Goal: Use online tool/utility: Utilize a website feature to perform a specific function

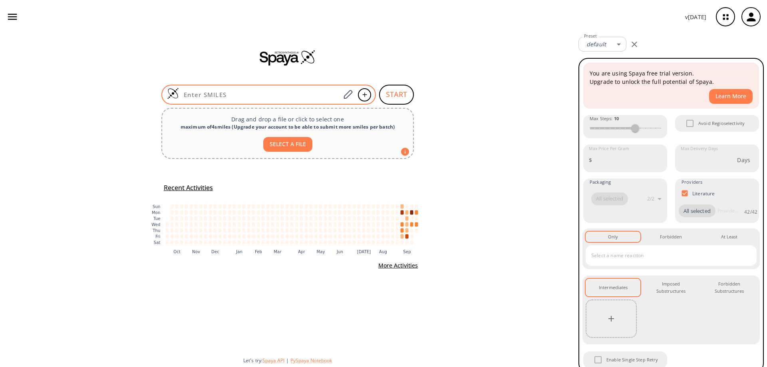
click at [227, 93] on input at bounding box center [259, 95] width 161 height 8
paste input "FC(C1=C(Cl)C=CC(F)=C1C#N)(F)F"
type input "FC(C1=C(Cl)C=CC(F)=C1C#N)(F)F"
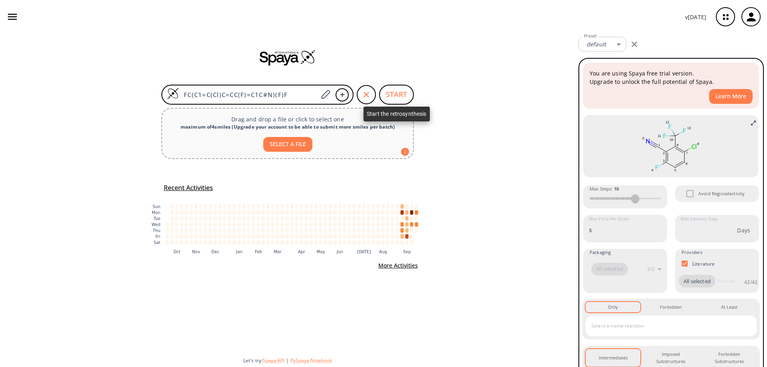
click at [393, 94] on button "START" at bounding box center [396, 95] width 35 height 20
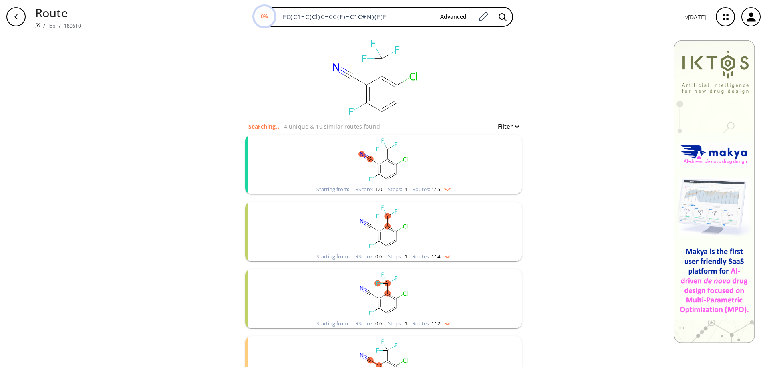
click at [380, 169] on rect "clusters" at bounding box center [384, 160] width 208 height 50
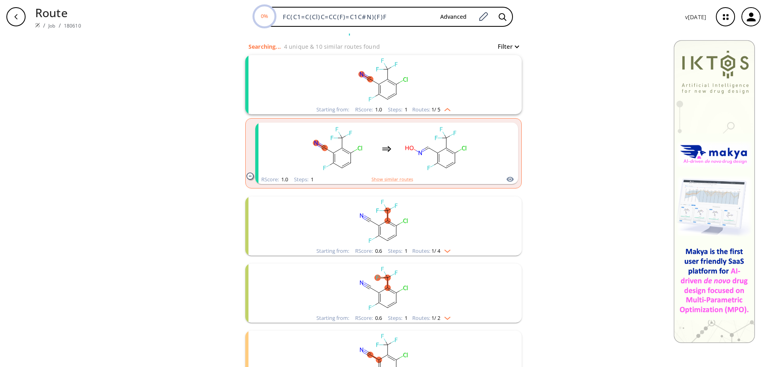
scroll to position [147, 0]
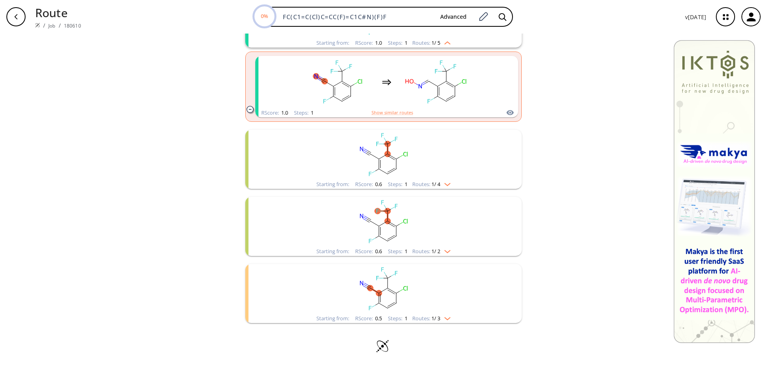
click at [383, 165] on rect "clusters" at bounding box center [384, 155] width 208 height 50
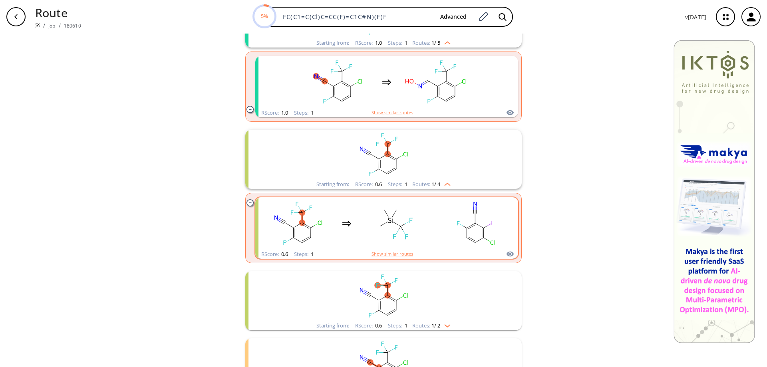
click at [468, 226] on rect "clusters" at bounding box center [476, 224] width 72 height 50
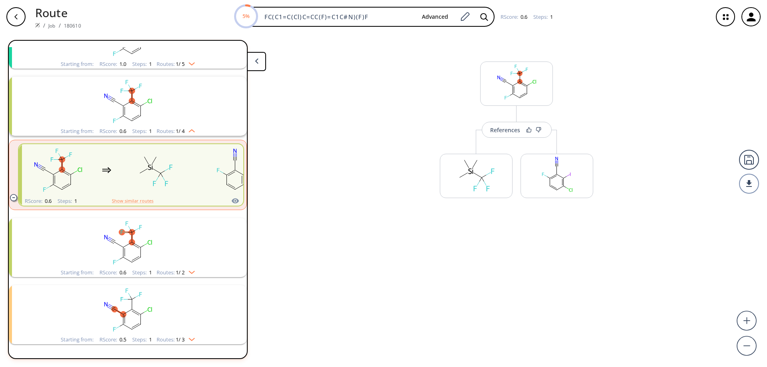
scroll to position [86, 0]
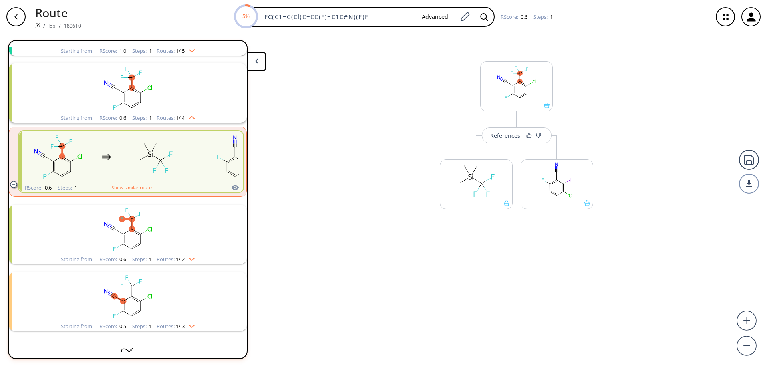
click at [18, 18] on icon "button" at bounding box center [16, 17] width 6 height 6
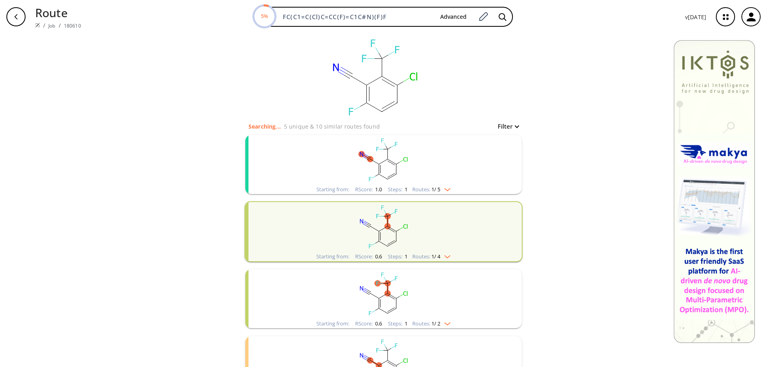
click at [387, 306] on rect "clusters" at bounding box center [384, 294] width 208 height 50
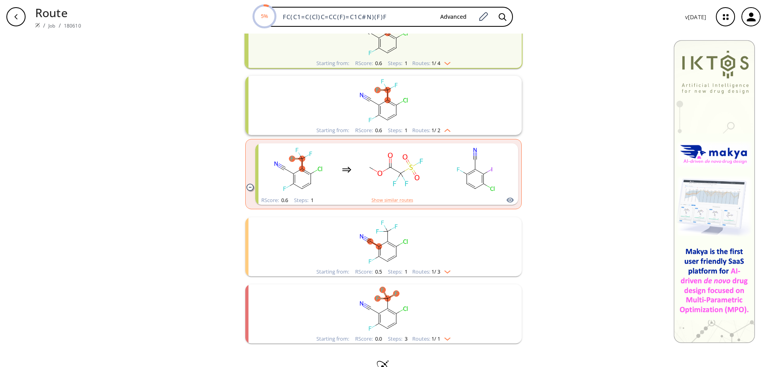
scroll to position [200, 0]
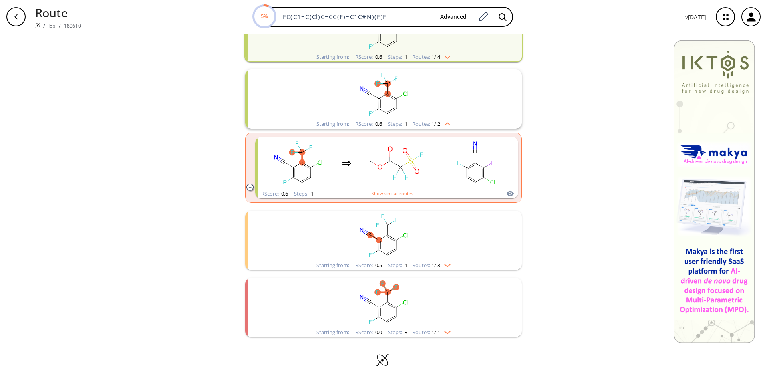
click at [386, 241] on rect "clusters" at bounding box center [384, 236] width 208 height 50
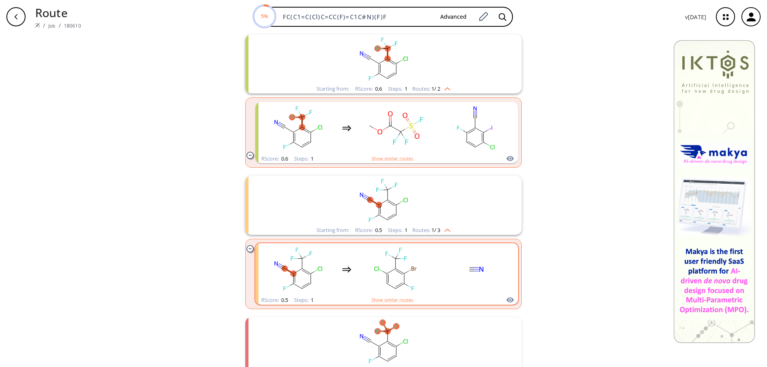
scroll to position [280, 0]
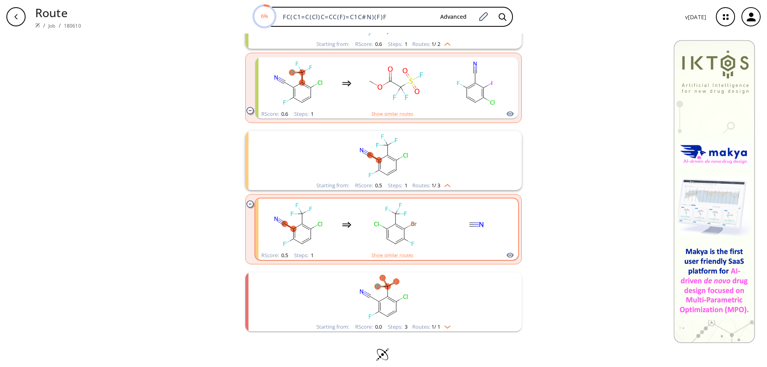
click at [468, 236] on rect "clusters" at bounding box center [476, 225] width 72 height 50
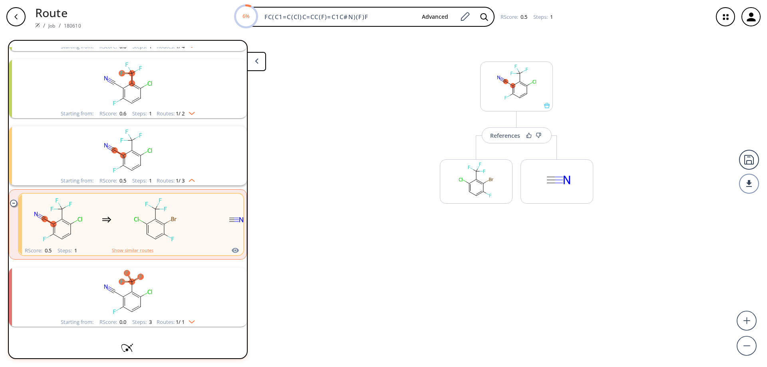
scroll to position [167, 0]
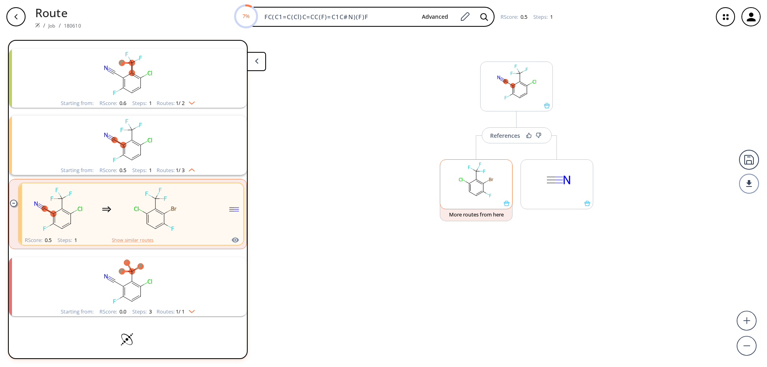
click at [508, 205] on icon at bounding box center [507, 204] width 6 height 6
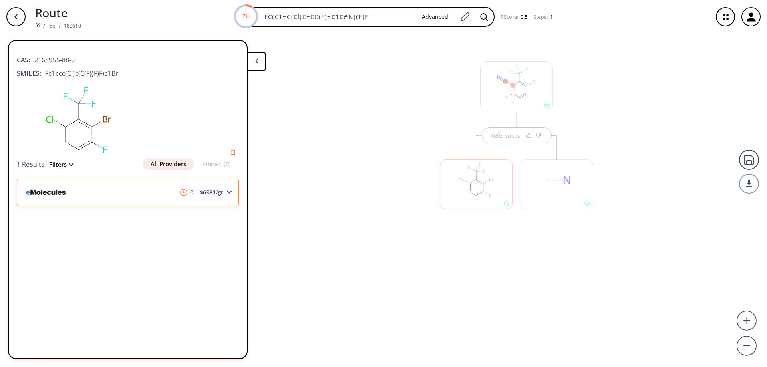
click at [225, 195] on div "0 $ 6981 /gr" at bounding box center [128, 193] width 222 height 28
click at [54, 194] on img at bounding box center [47, 192] width 47 height 26
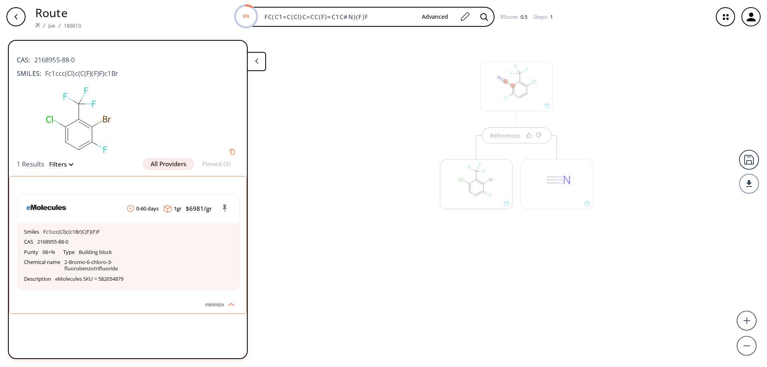
click at [12, 14] on div "button" at bounding box center [15, 16] width 19 height 19
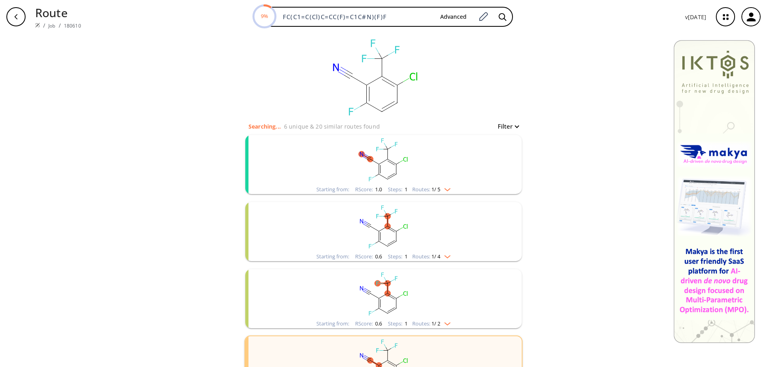
scroll to position [139, 0]
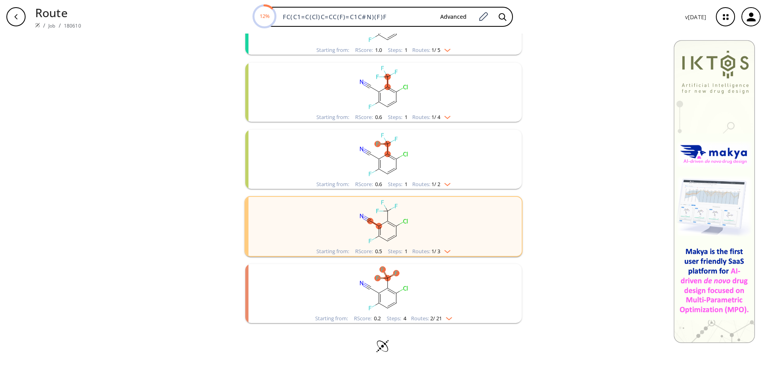
click at [388, 290] on rect "clusters" at bounding box center [384, 289] width 208 height 50
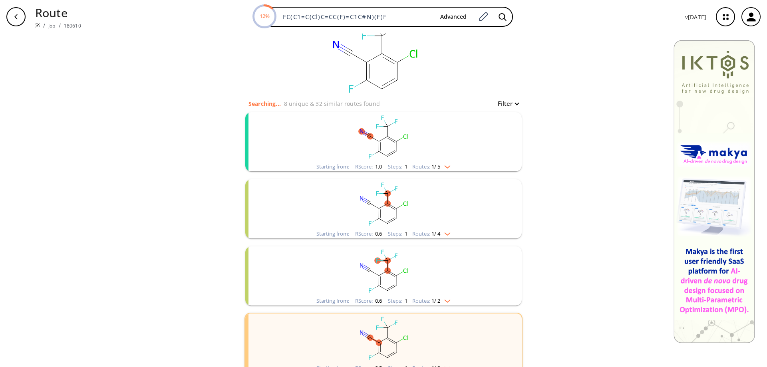
scroll to position [0, 0]
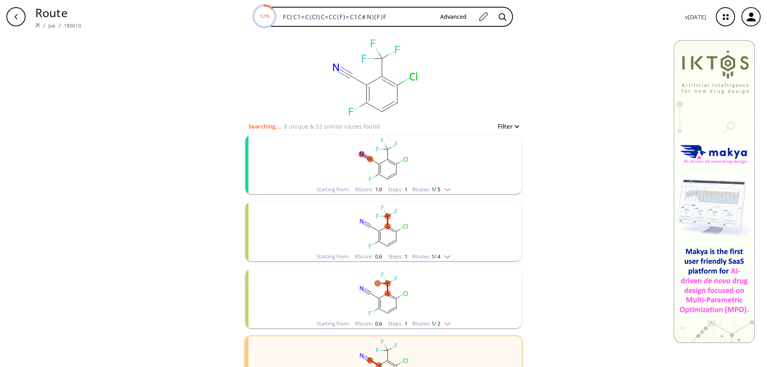
click at [386, 167] on rect "clusters" at bounding box center [384, 160] width 208 height 50
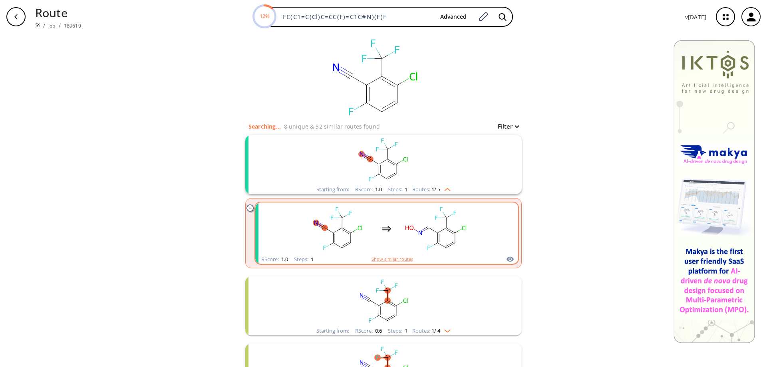
click at [454, 231] on ellipse "clusters" at bounding box center [455, 233] width 6 height 6
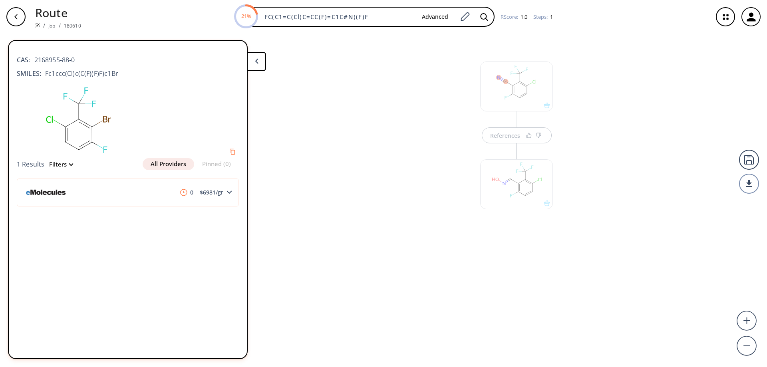
click at [548, 204] on div at bounding box center [516, 184] width 73 height 50
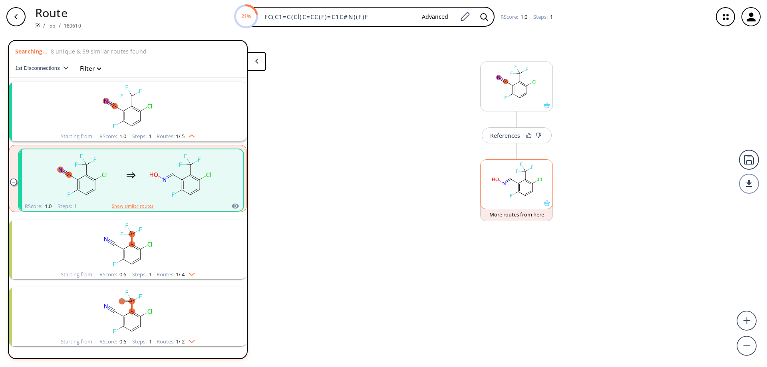
scroll to position [18, 0]
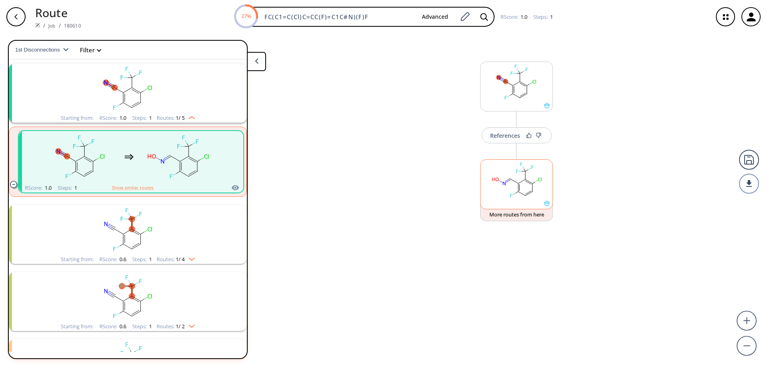
click at [547, 205] on icon at bounding box center [547, 204] width 6 height 6
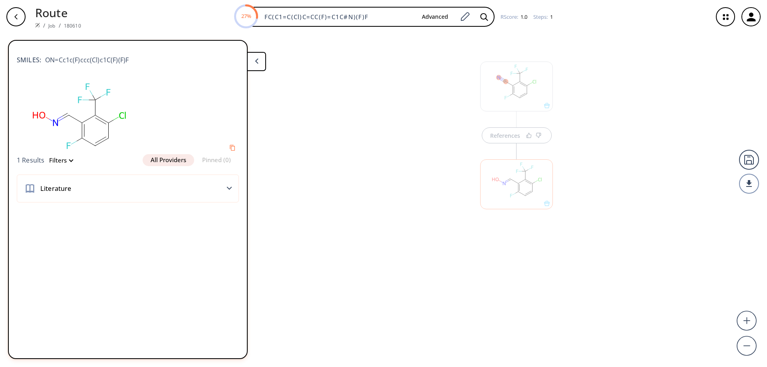
click at [547, 205] on div at bounding box center [516, 184] width 73 height 50
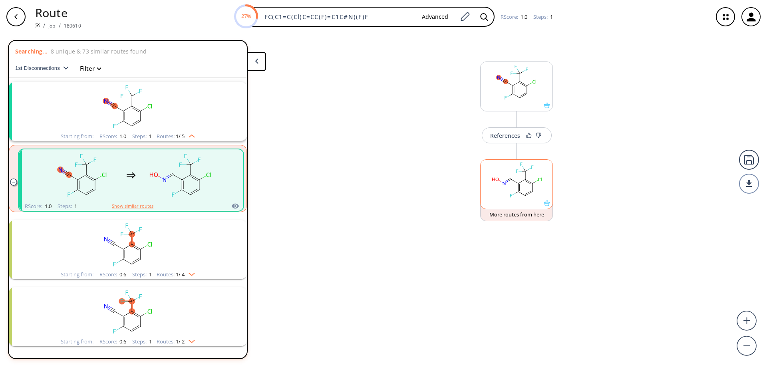
scroll to position [18, 0]
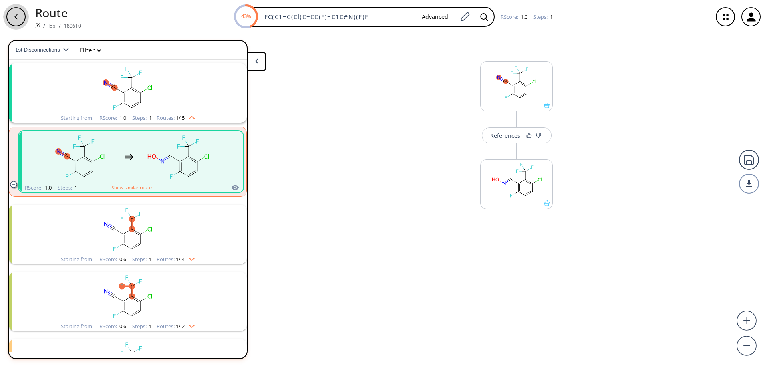
click at [13, 12] on div "button" at bounding box center [15, 16] width 19 height 19
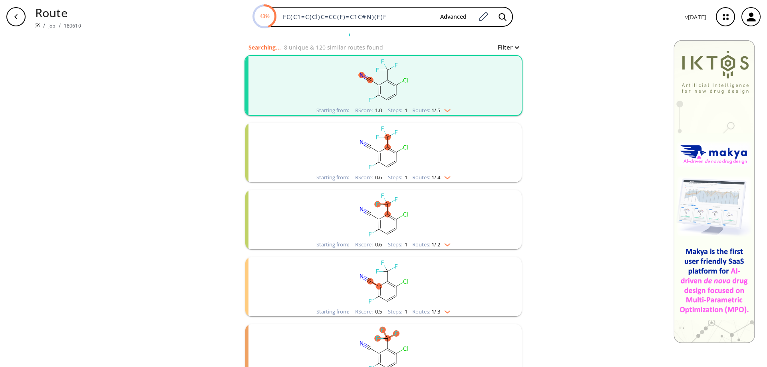
scroll to position [139, 0]
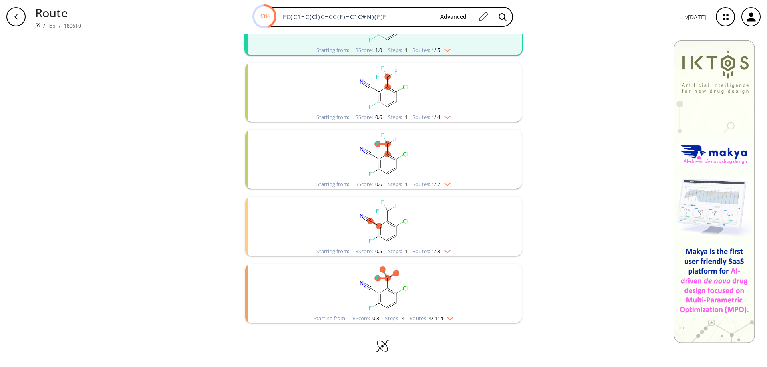
click at [384, 296] on rect "clusters" at bounding box center [384, 289] width 208 height 50
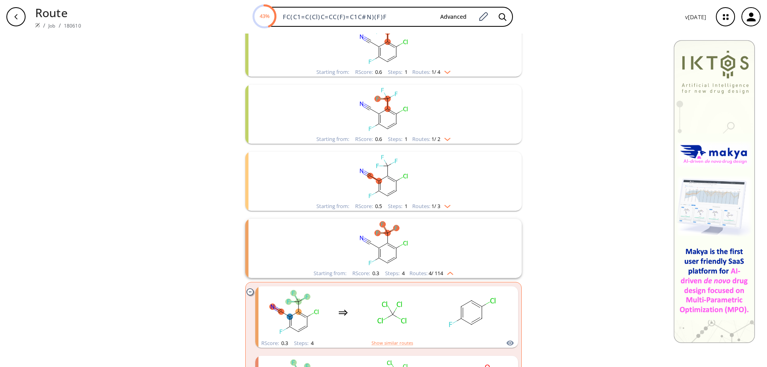
scroll to position [143, 0]
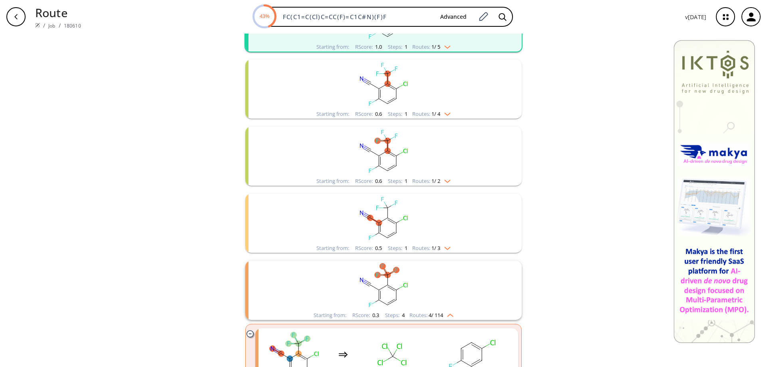
click at [37, 24] on img at bounding box center [37, 25] width 5 height 5
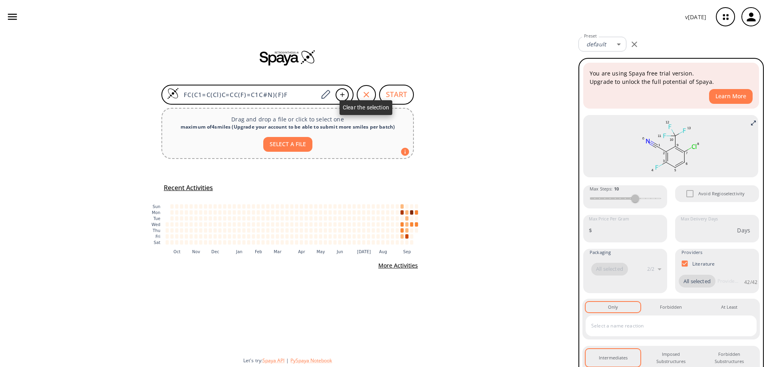
click at [367, 93] on icon "button" at bounding box center [367, 95] width 10 height 10
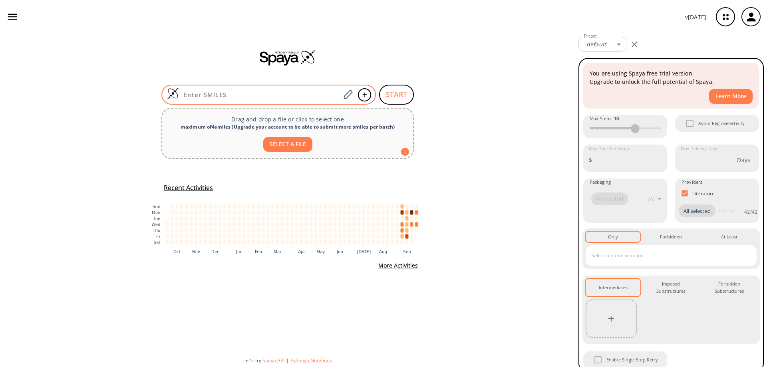
click at [225, 95] on input at bounding box center [259, 95] width 161 height 8
paste input "FC(C1=C(Cl)C=CC(F)=C1C=O)(F)F"
type input "FC(C1=C(Cl)C=CC(F)=C1C=O)(F)F"
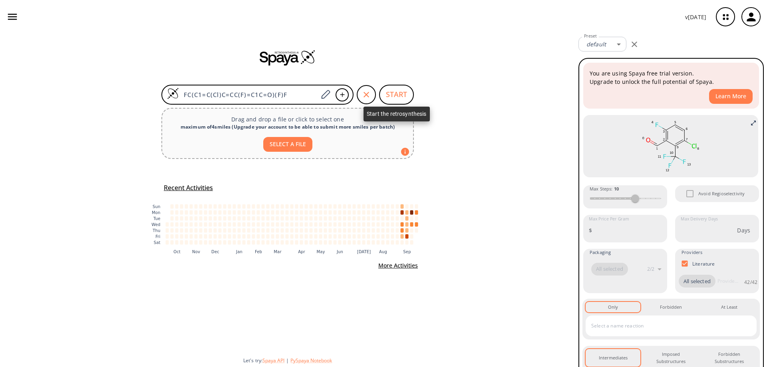
click at [388, 91] on button "START" at bounding box center [396, 95] width 35 height 20
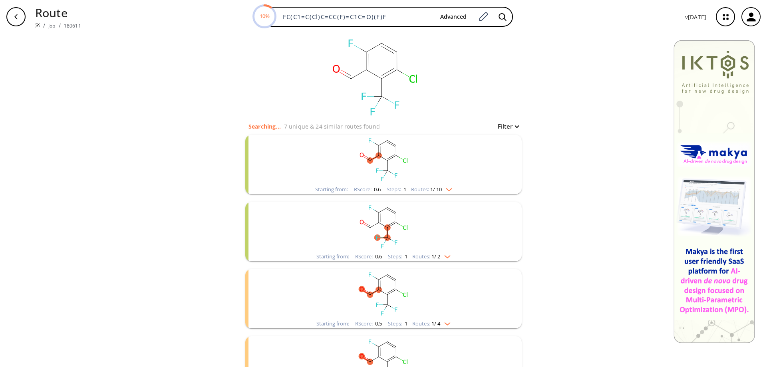
click at [386, 157] on rect "clusters" at bounding box center [384, 160] width 208 height 50
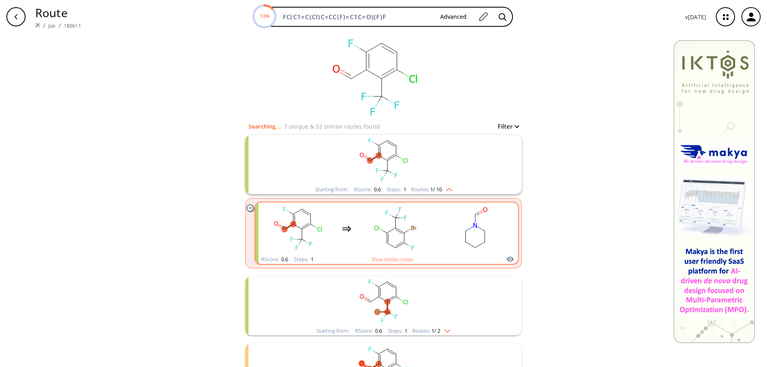
click at [474, 241] on rect "clusters" at bounding box center [476, 229] width 72 height 50
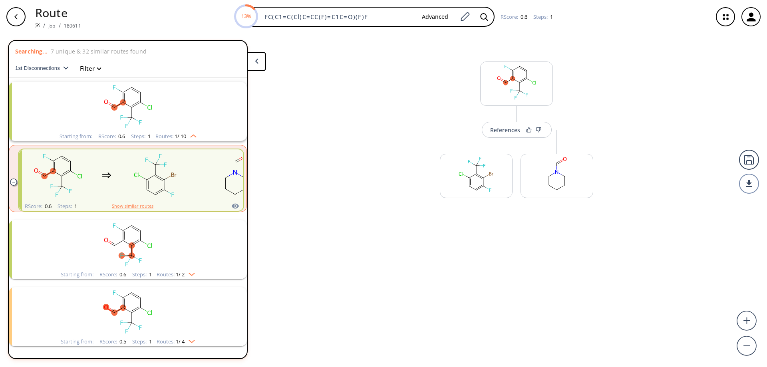
scroll to position [18, 0]
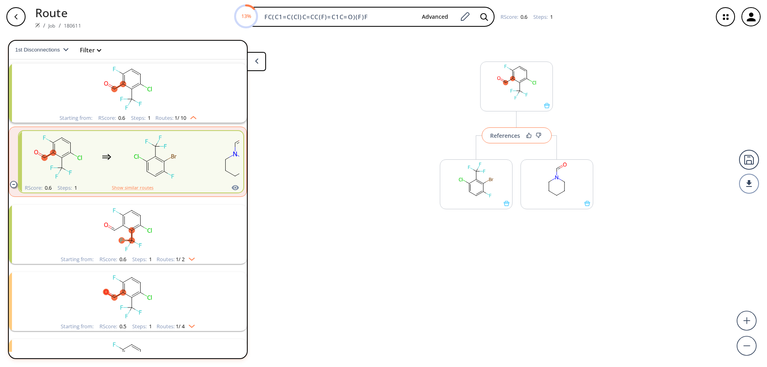
click at [512, 138] on div "References" at bounding box center [505, 135] width 30 height 5
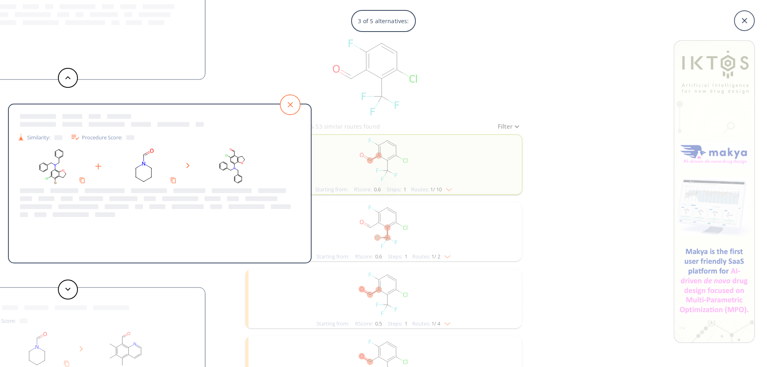
click at [287, 107] on icon at bounding box center [290, 105] width 20 height 20
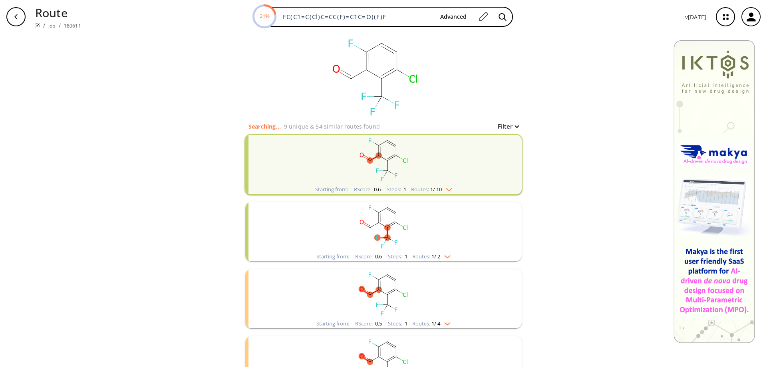
click at [395, 226] on rect "clusters" at bounding box center [384, 227] width 208 height 50
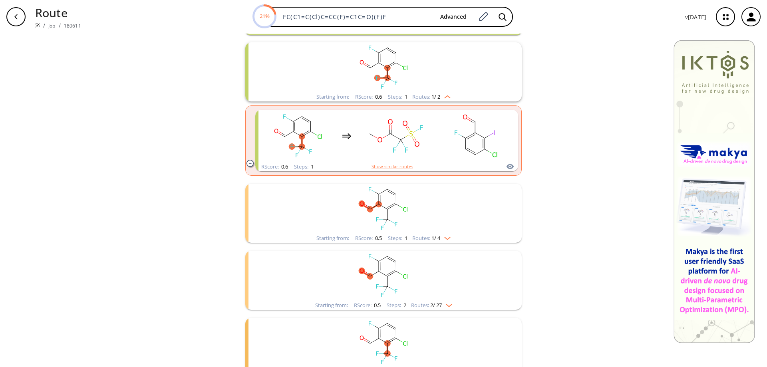
scroll to position [200, 0]
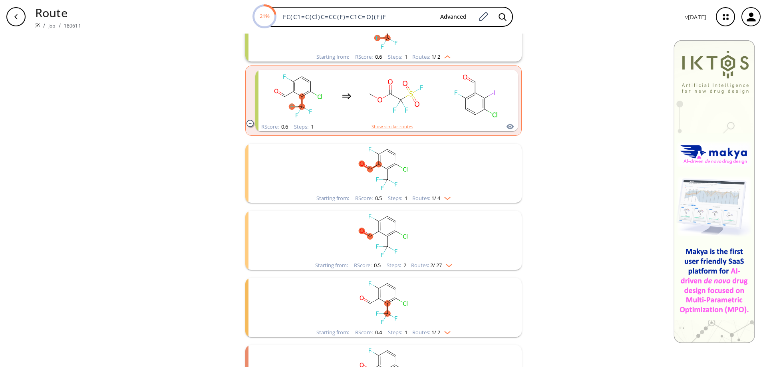
click at [383, 226] on rect "clusters" at bounding box center [384, 236] width 208 height 50
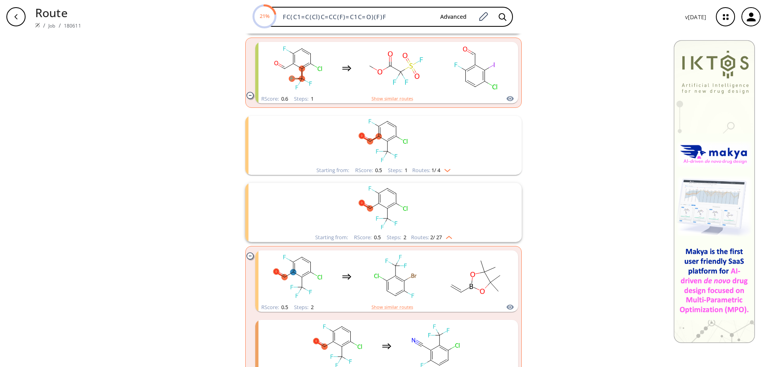
scroll to position [280, 0]
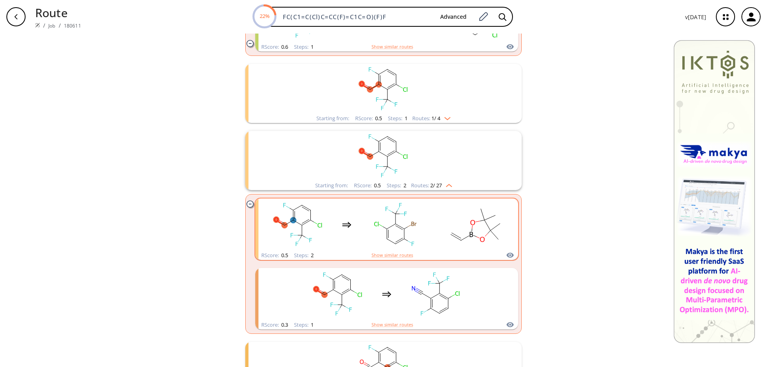
click at [428, 230] on rect "clusters" at bounding box center [396, 225] width 72 height 50
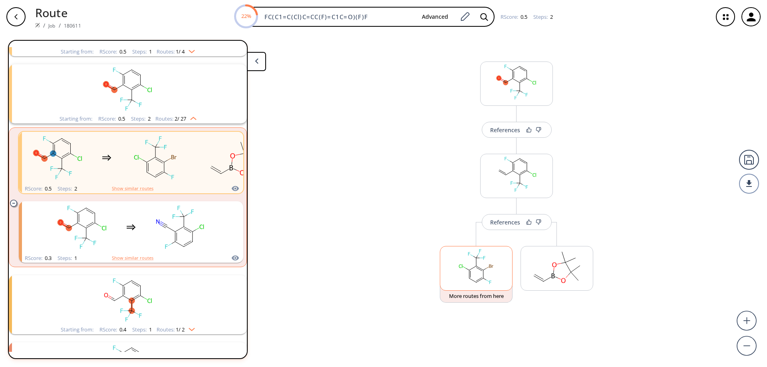
scroll to position [220, 0]
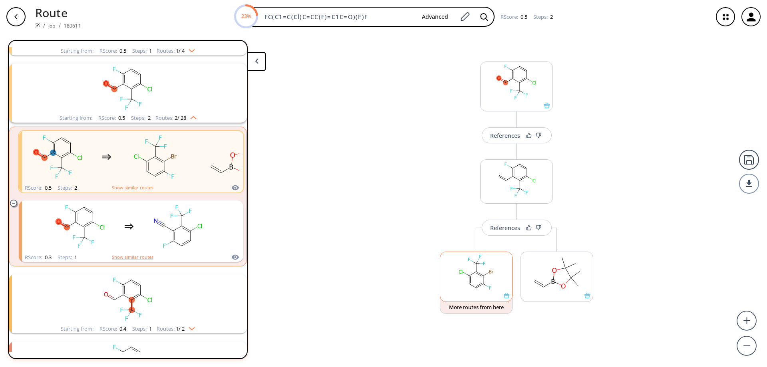
click at [507, 297] on icon at bounding box center [507, 296] width 6 height 6
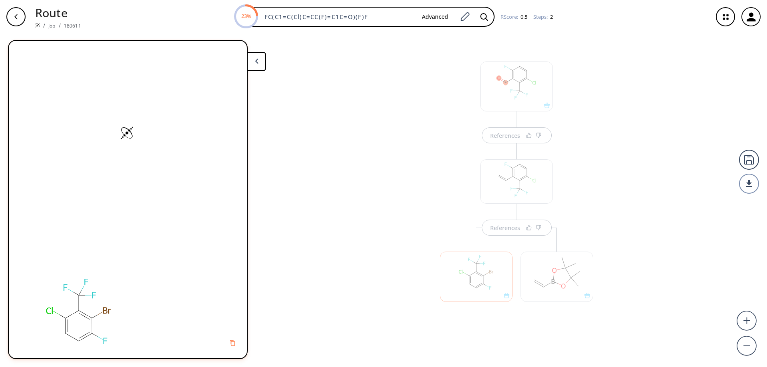
scroll to position [0, 0]
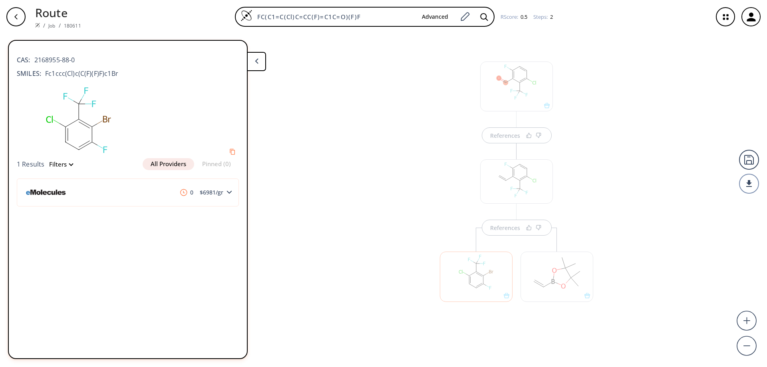
click at [340, 109] on div "References References" at bounding box center [383, 197] width 767 height 327
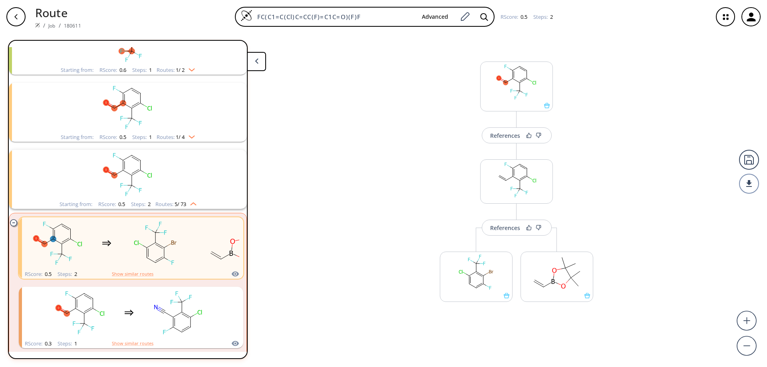
click at [255, 58] on button at bounding box center [256, 61] width 19 height 19
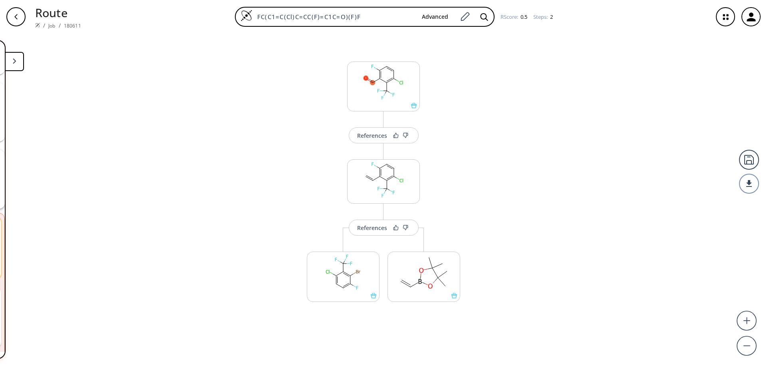
click at [16, 22] on div "button" at bounding box center [15, 16] width 19 height 19
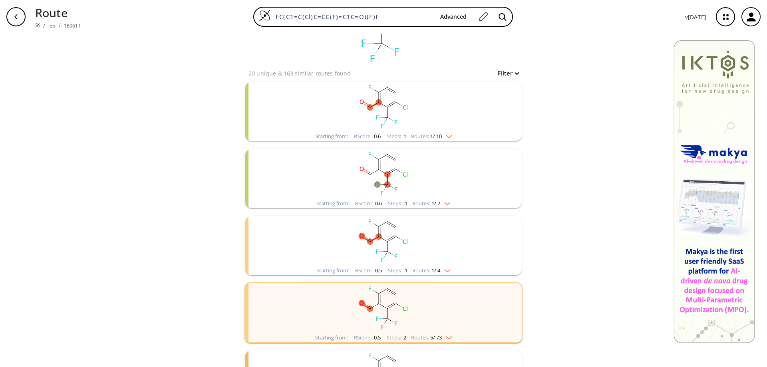
scroll to position [167, 0]
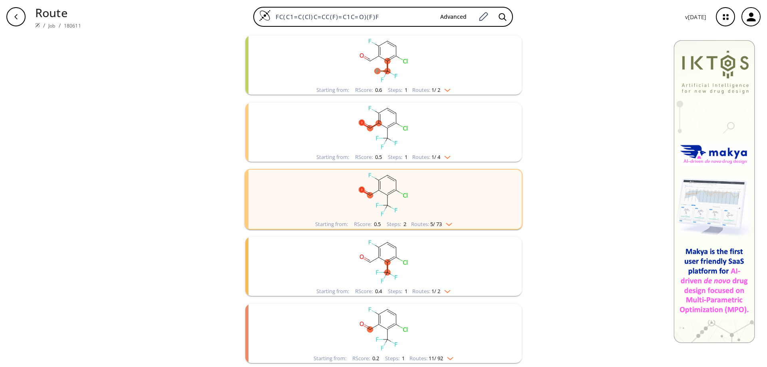
click at [384, 251] on rect "clusters" at bounding box center [384, 262] width 208 height 50
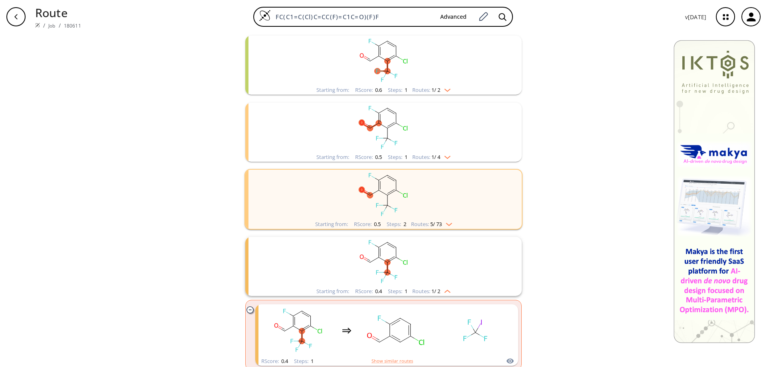
scroll to position [241, 0]
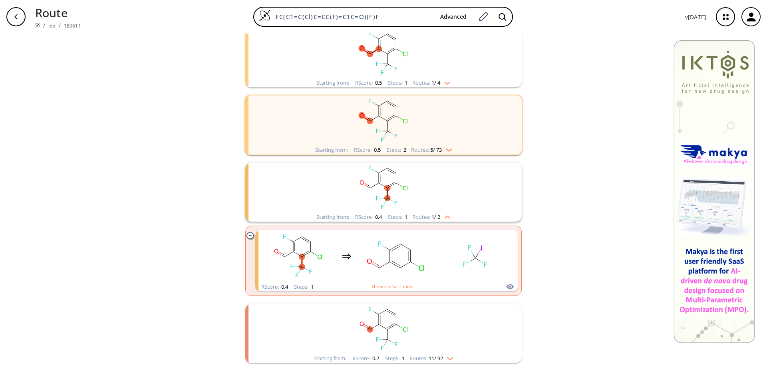
click at [392, 326] on icon "clusters" at bounding box center [392, 326] width 9 height 5
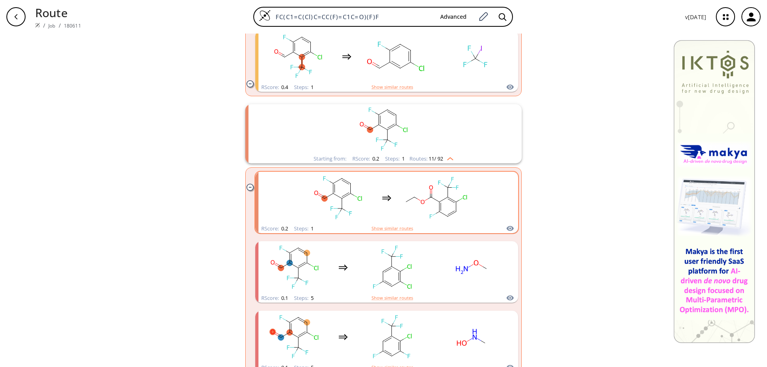
click at [448, 197] on rect "clusters" at bounding box center [436, 198] width 72 height 50
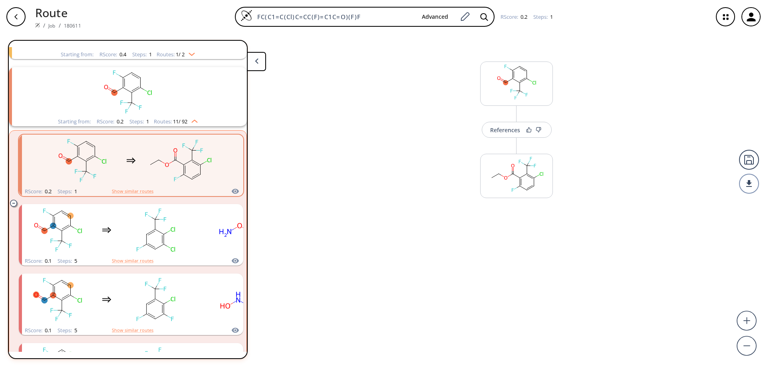
scroll to position [354, 0]
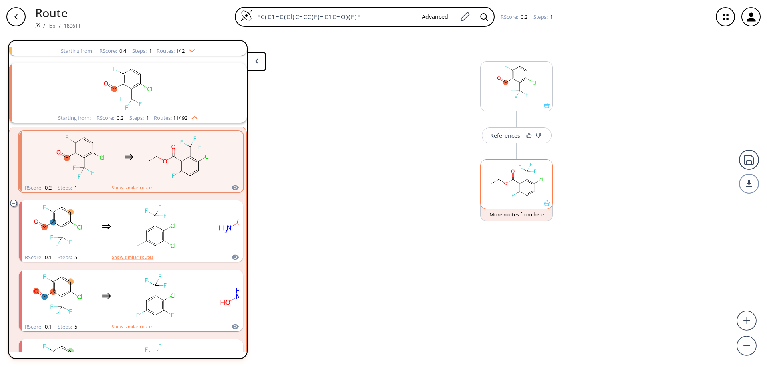
click at [547, 203] on icon at bounding box center [547, 204] width 6 height 6
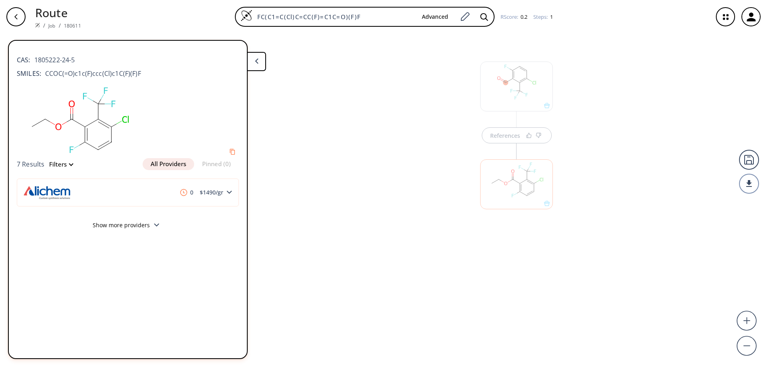
click at [12, 17] on div "button" at bounding box center [15, 16] width 19 height 19
